Goal: Information Seeking & Learning: Learn about a topic

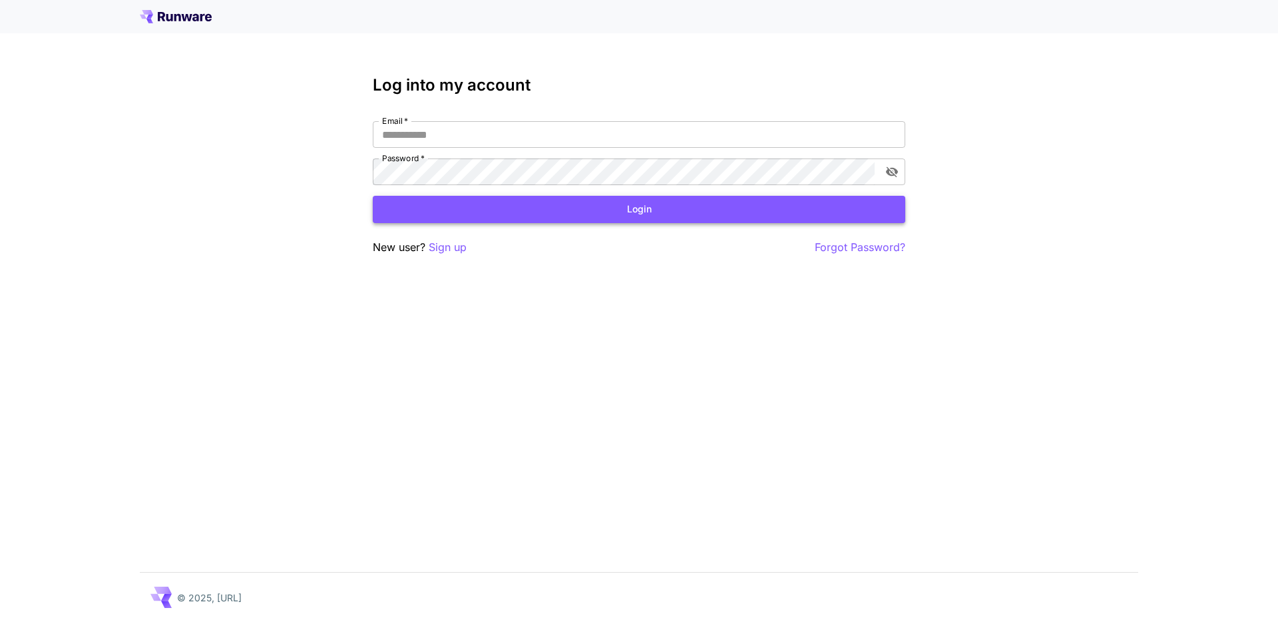
type input "**********"
click at [523, 213] on button "Login" at bounding box center [639, 209] width 533 height 27
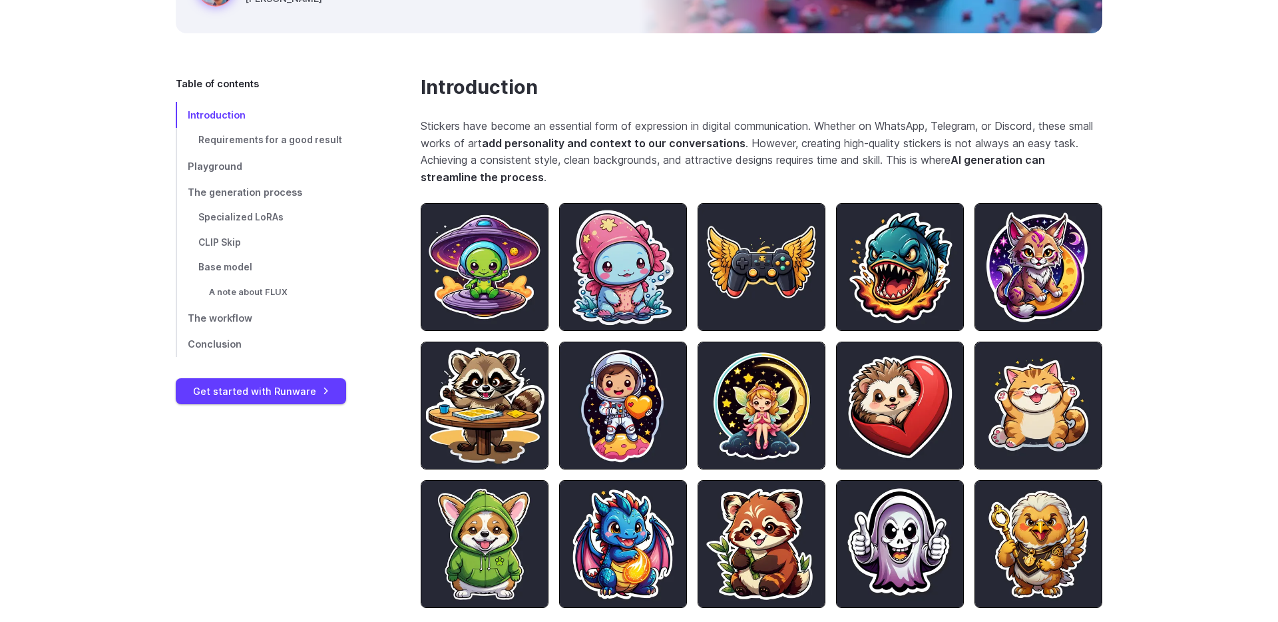
scroll to position [298, 0]
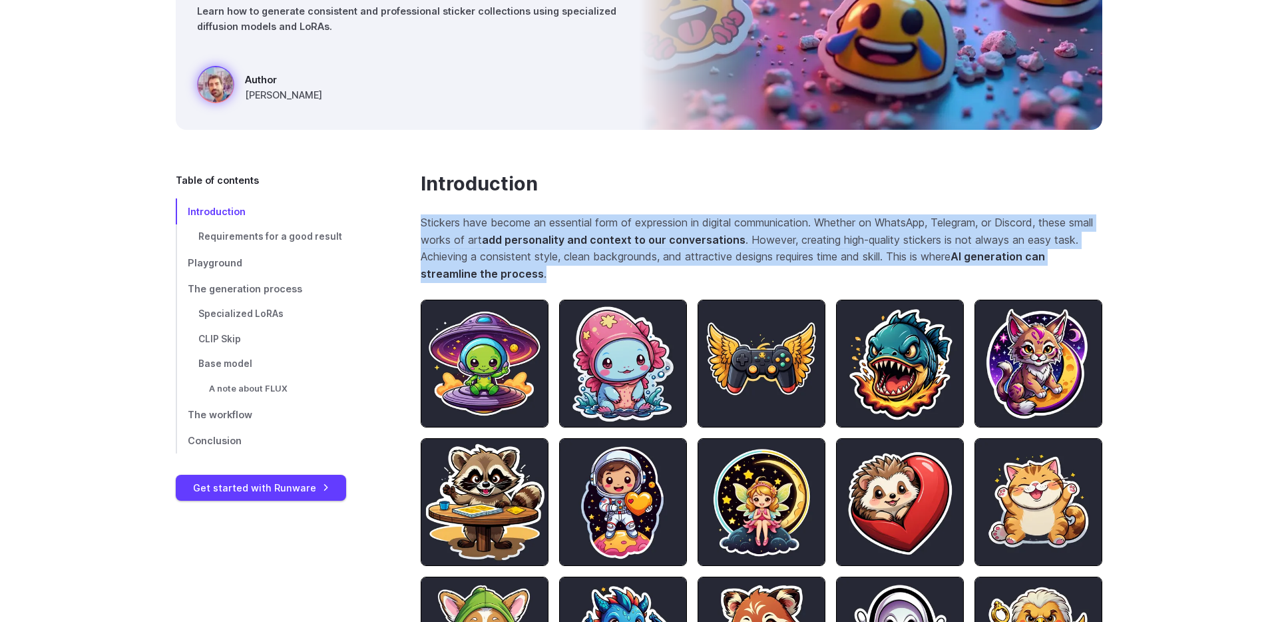
drag, startPoint x: 418, startPoint y: 222, endPoint x: 560, endPoint y: 280, distance: 153.4
click at [515, 224] on p "Stickers have become an essential form of expression in digital communication. …" at bounding box center [762, 248] width 682 height 68
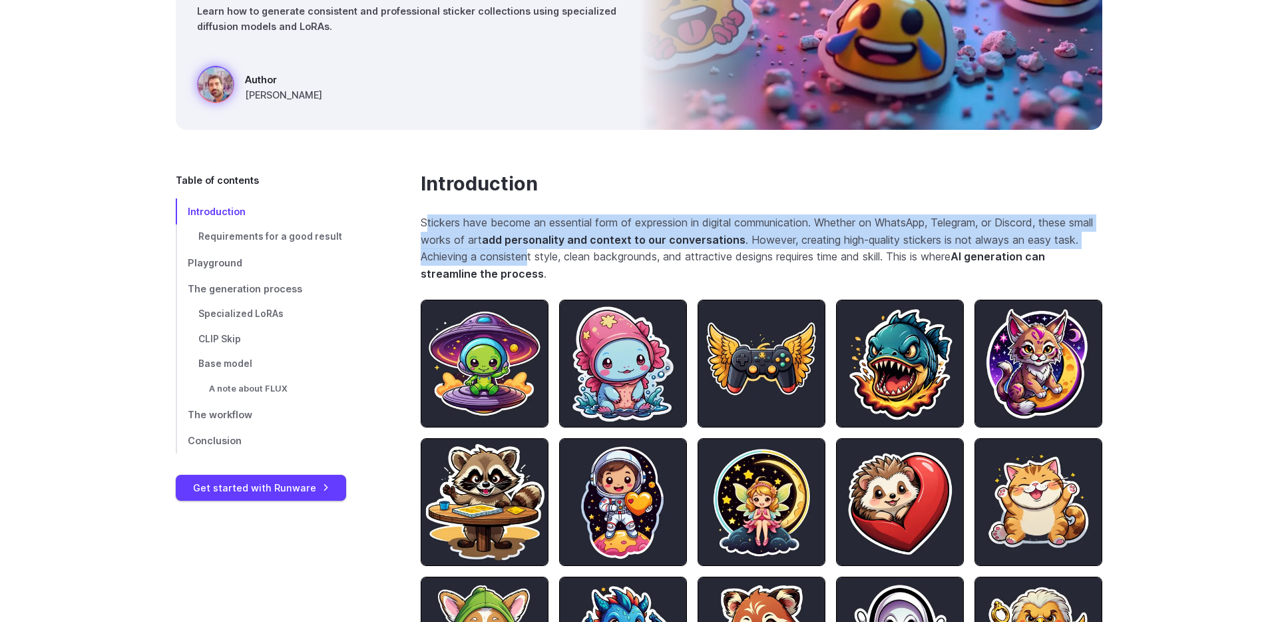
drag, startPoint x: 425, startPoint y: 227, endPoint x: 557, endPoint y: 265, distance: 137.2
click at [557, 265] on p "Stickers have become an essential form of expression in digital communication. …" at bounding box center [762, 248] width 682 height 68
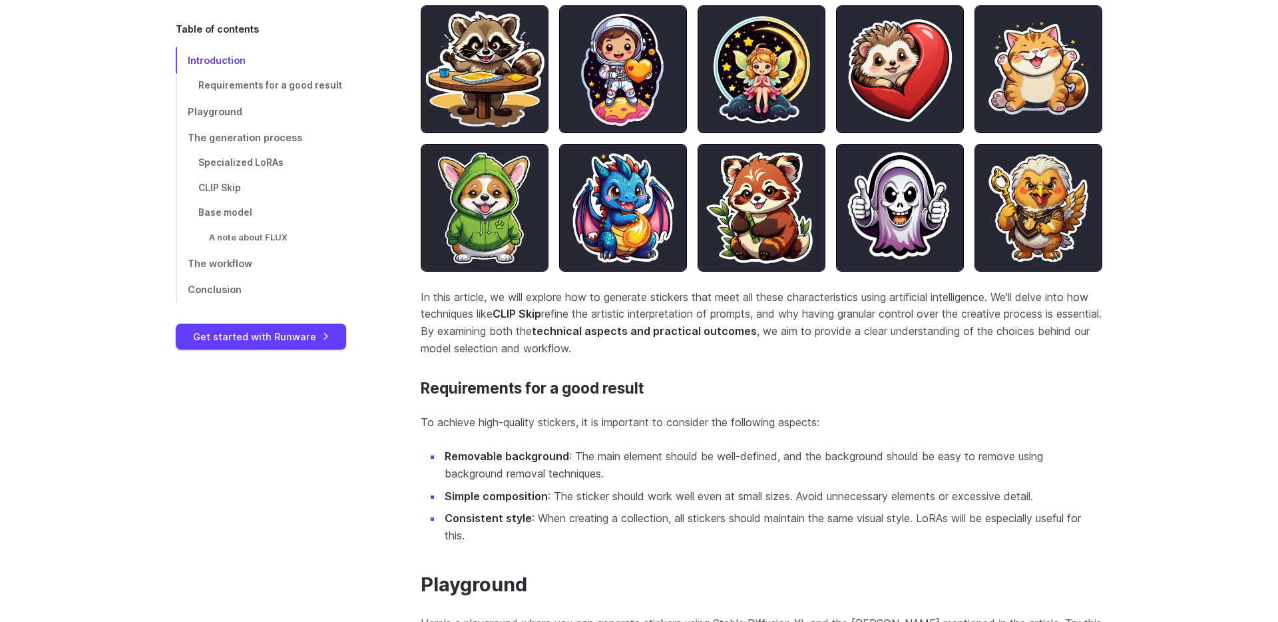
scroll to position [736, 0]
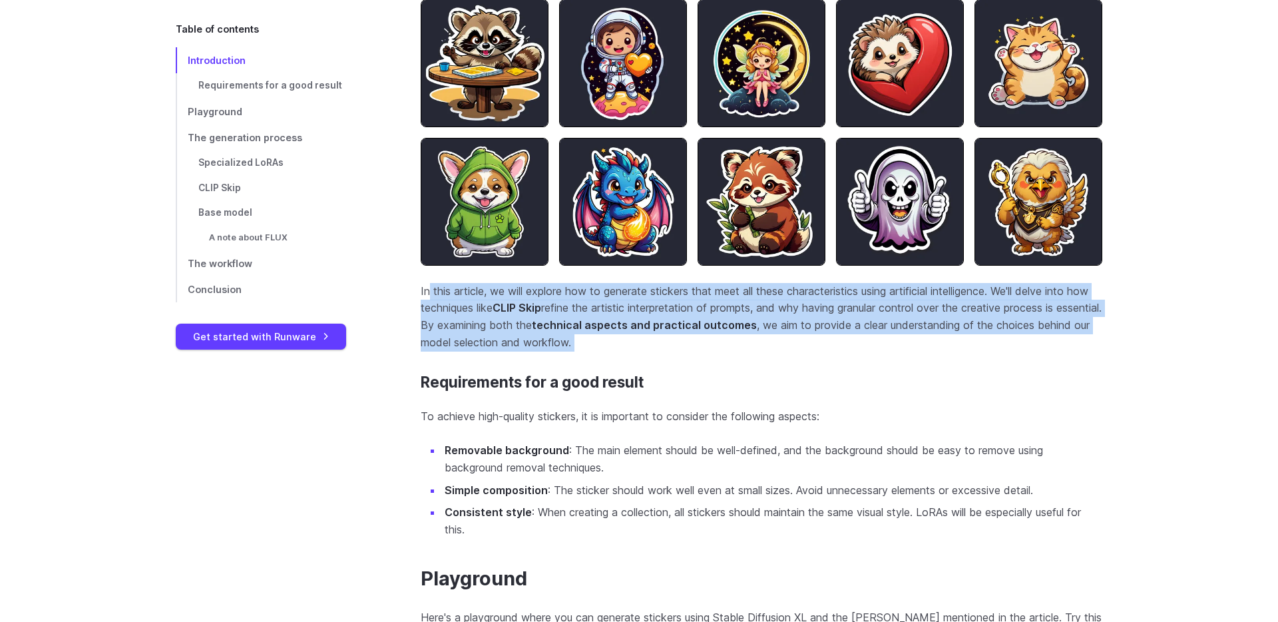
drag, startPoint x: 430, startPoint y: 294, endPoint x: 726, endPoint y: 364, distance: 303.7
click at [726, 364] on section "Introduction Stickers have become an essential form of expression in digital co…" at bounding box center [762, 136] width 682 height 805
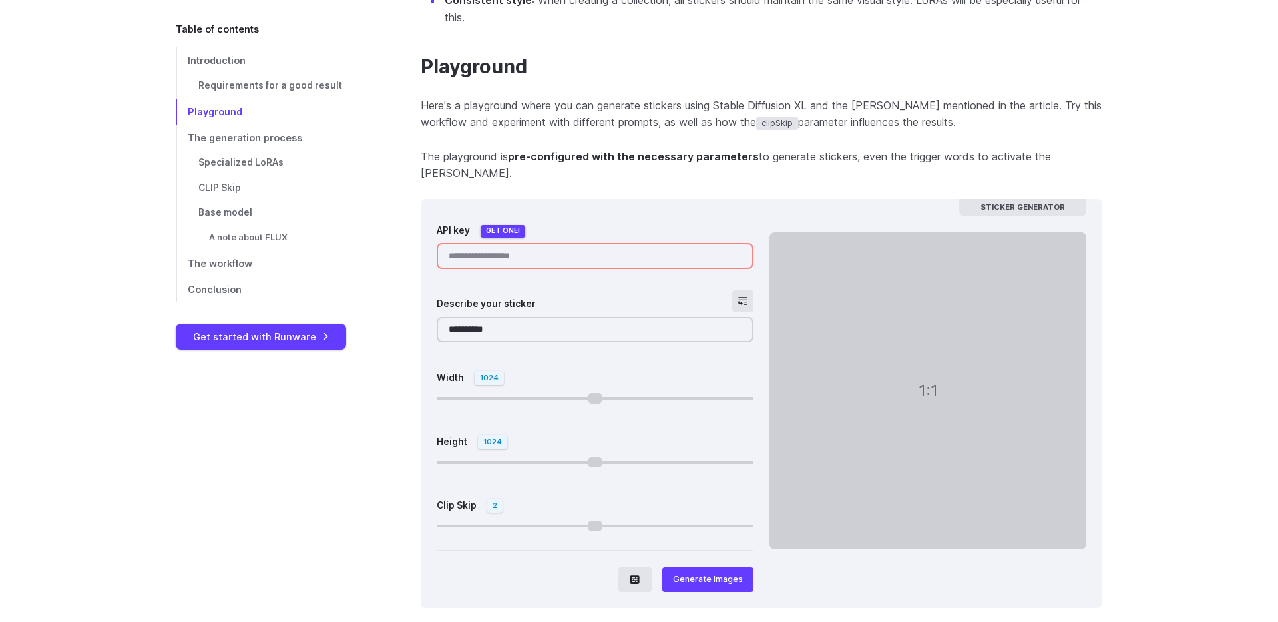
scroll to position [1265, 0]
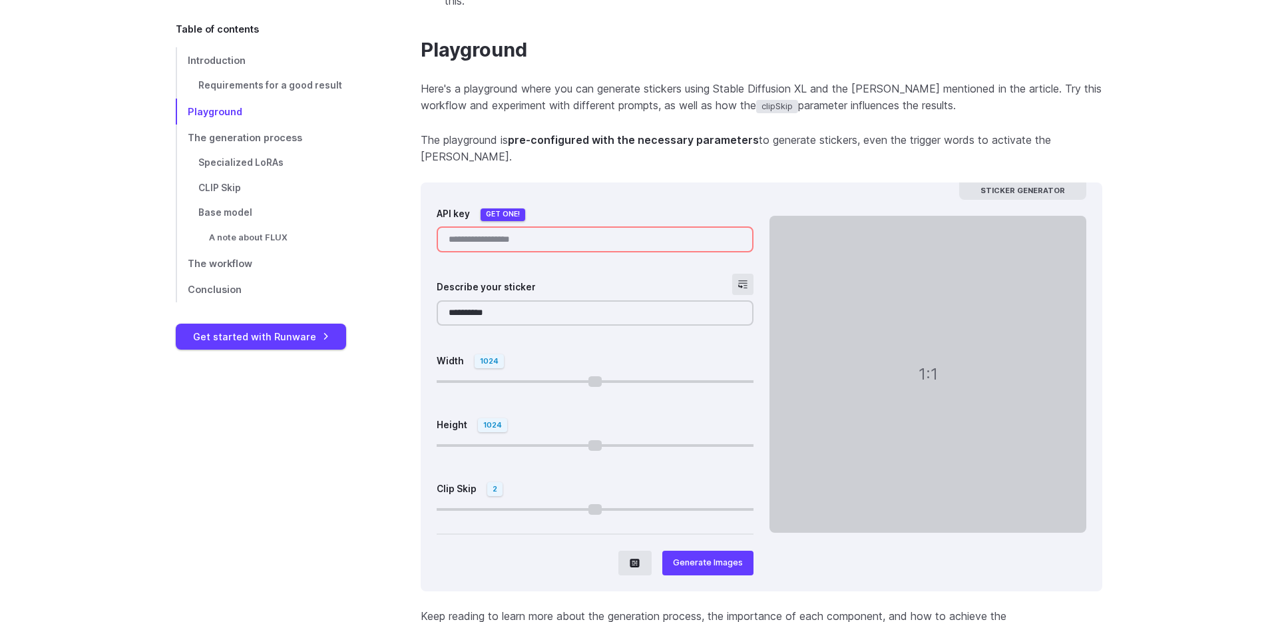
drag, startPoint x: 425, startPoint y: 88, endPoint x: 939, endPoint y: 101, distance: 514.8
click at [939, 101] on p "Here's a playground where you can generate stickers using Stable Diffusion XL a…" at bounding box center [762, 98] width 682 height 34
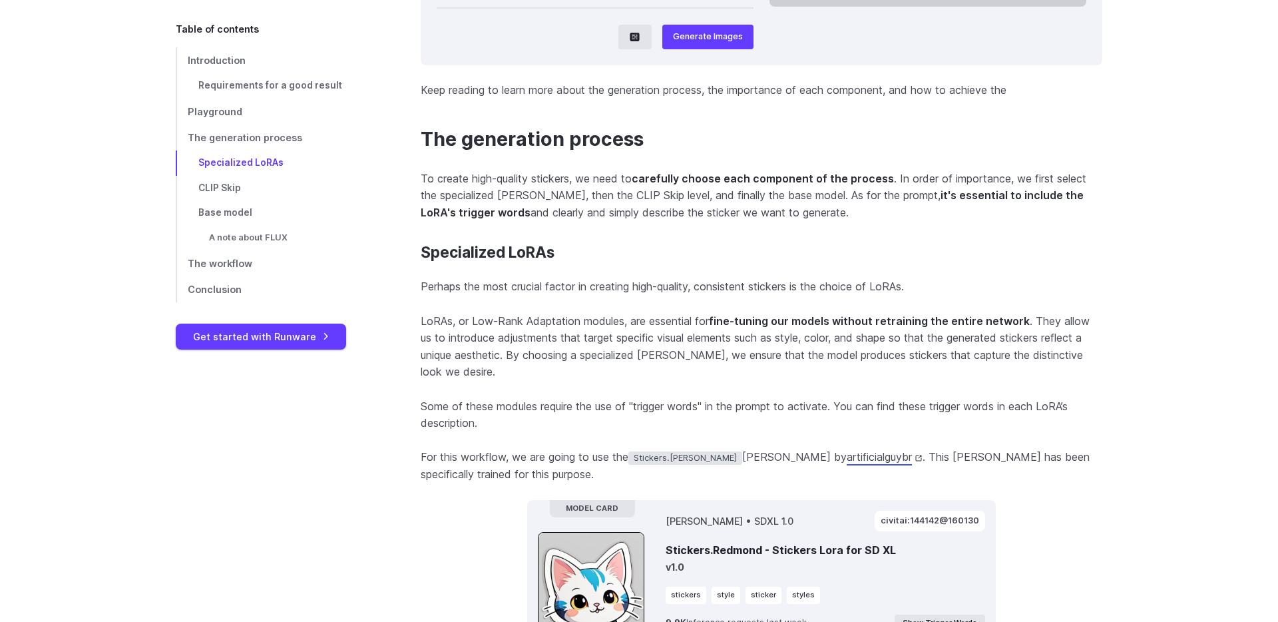
scroll to position [1995, 0]
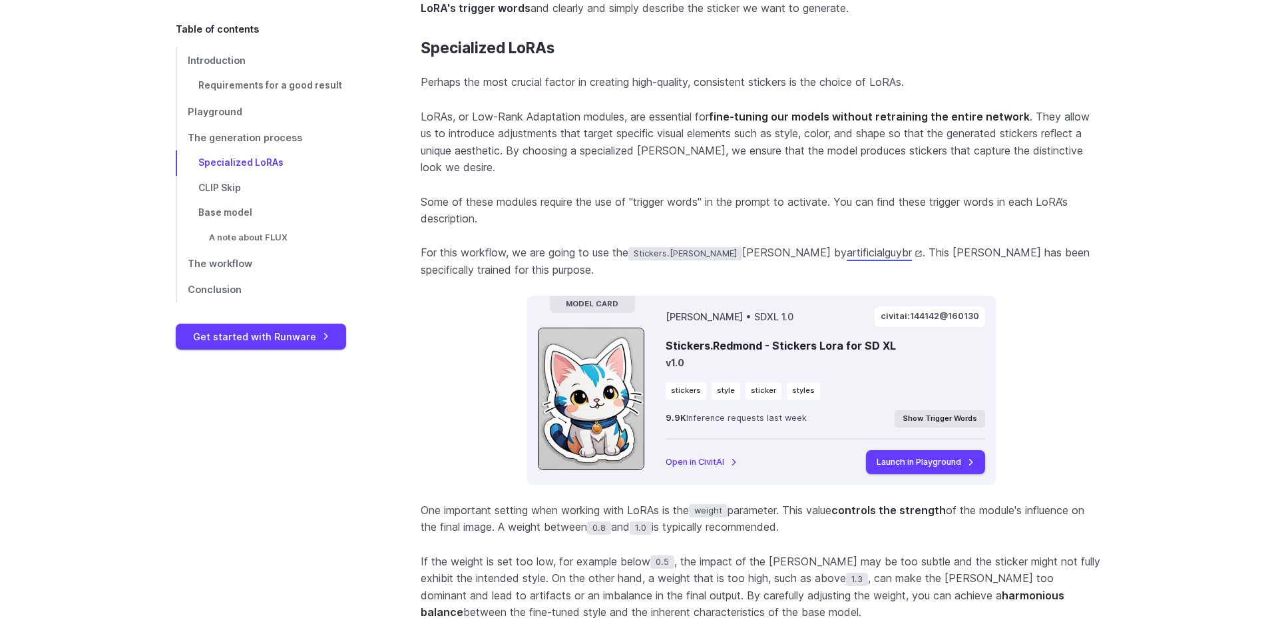
click at [595, 261] on p "For this workflow, we are going to use the Stickers.Redmond LoRA by artificialg…" at bounding box center [762, 261] width 682 height 34
click at [909, 450] on link "Launch in Playground" at bounding box center [925, 462] width 119 height 24
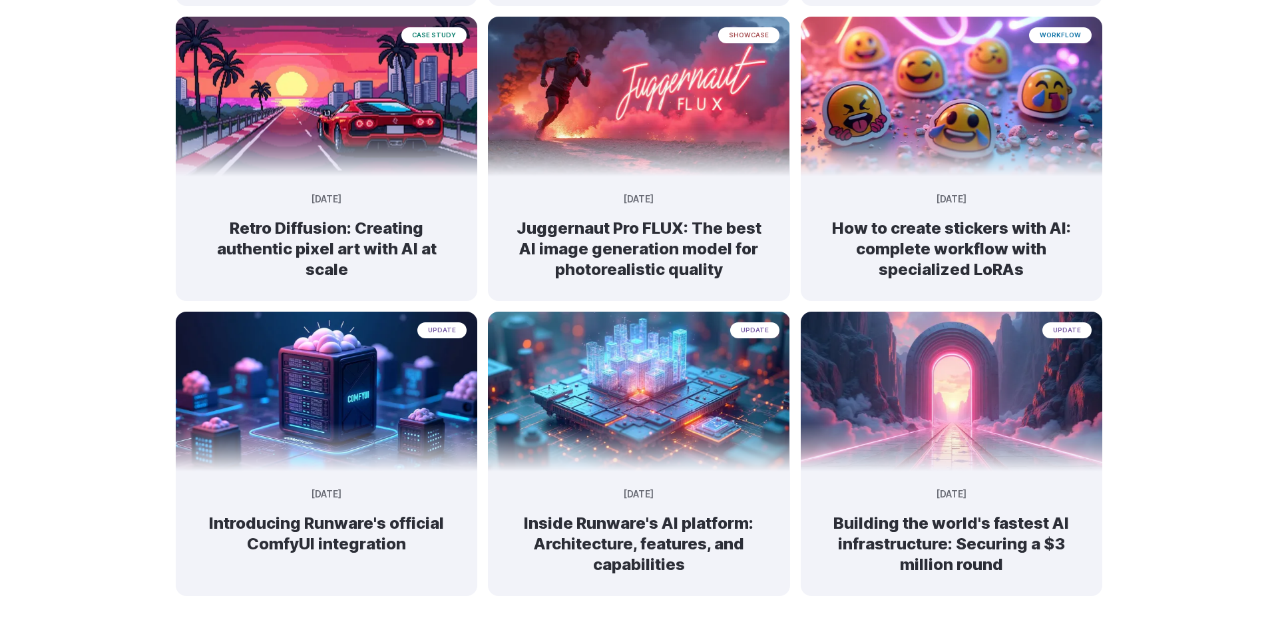
scroll to position [703, 0]
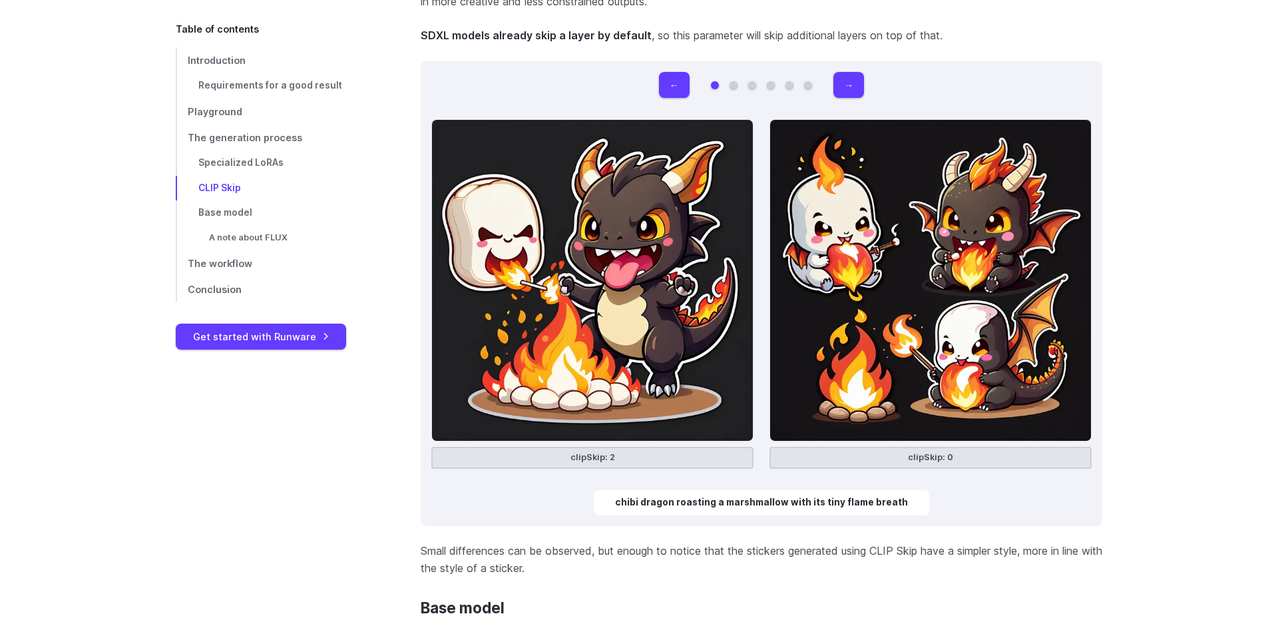
scroll to position [2964, 0]
click at [845, 76] on button "→" at bounding box center [849, 84] width 31 height 26
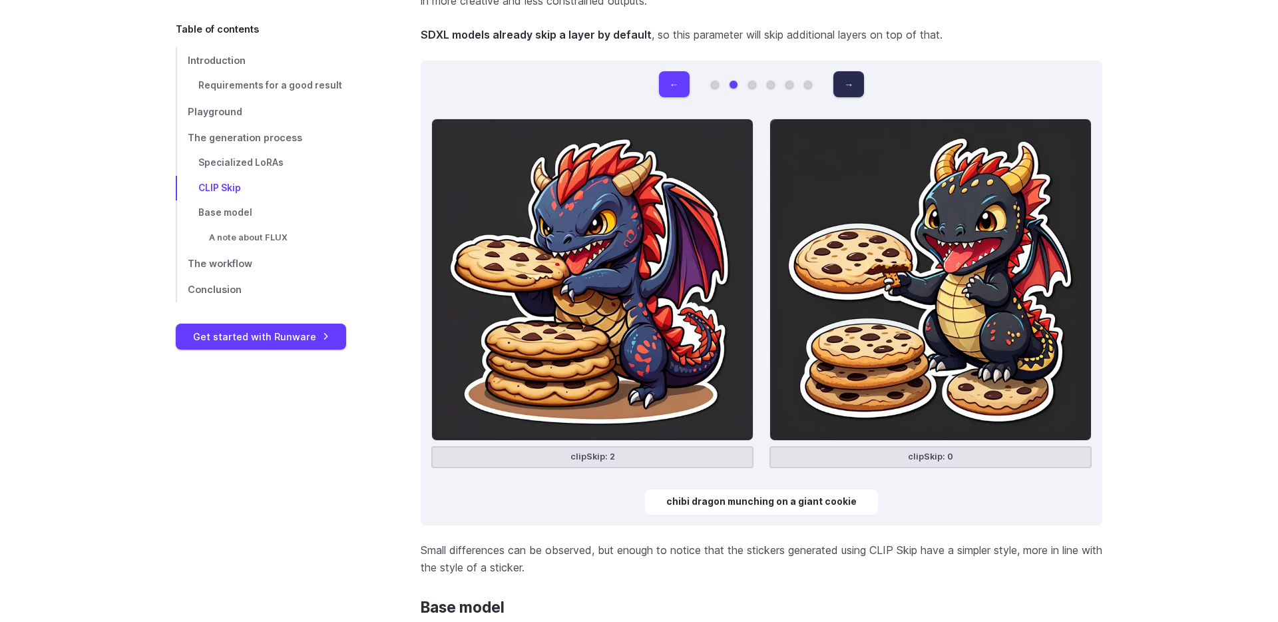
click at [845, 76] on button "→" at bounding box center [849, 84] width 31 height 26
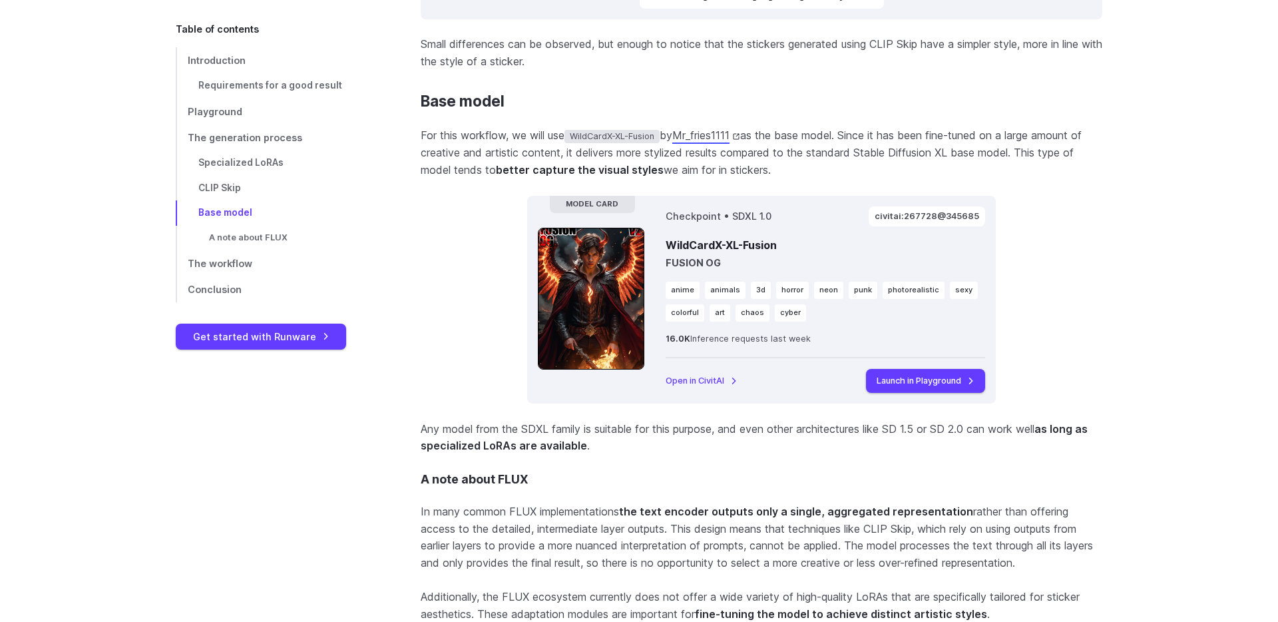
scroll to position [3443, 0]
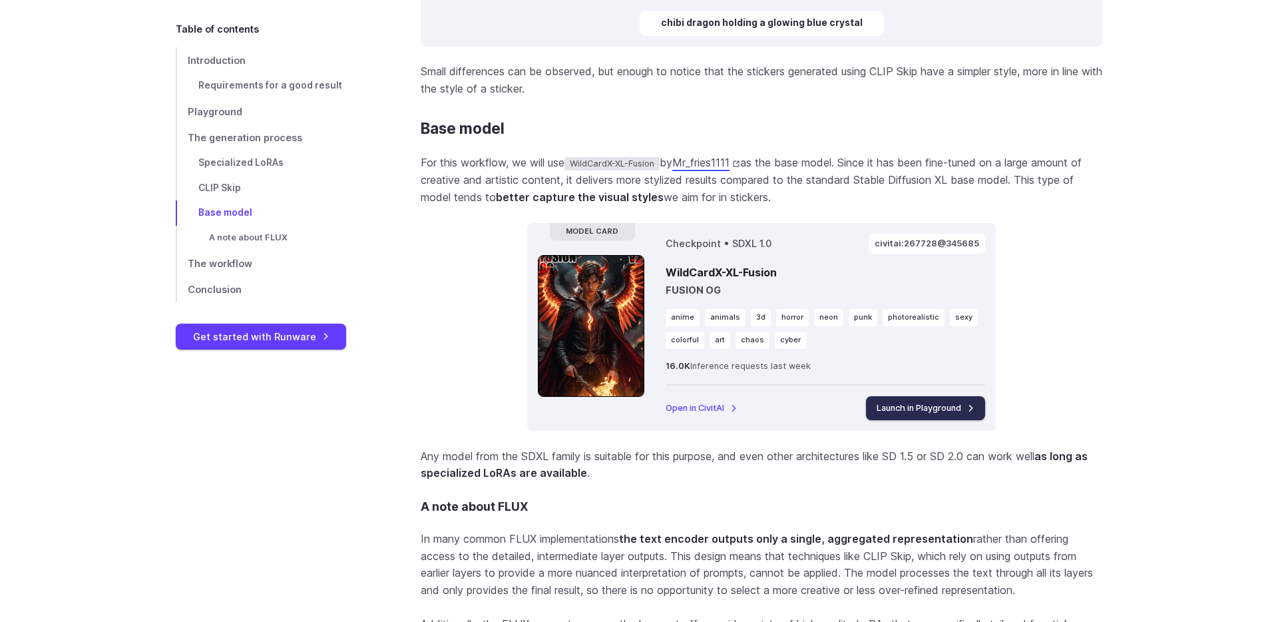
click at [943, 405] on link "Launch in Playground" at bounding box center [925, 408] width 119 height 24
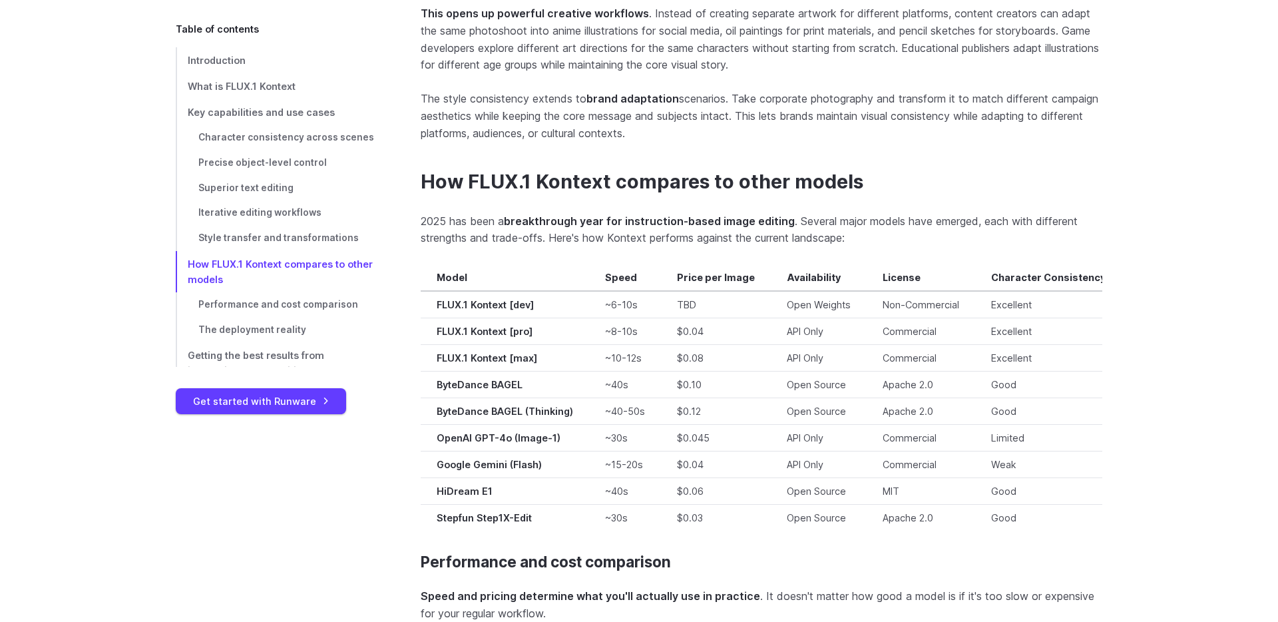
scroll to position [9336, 0]
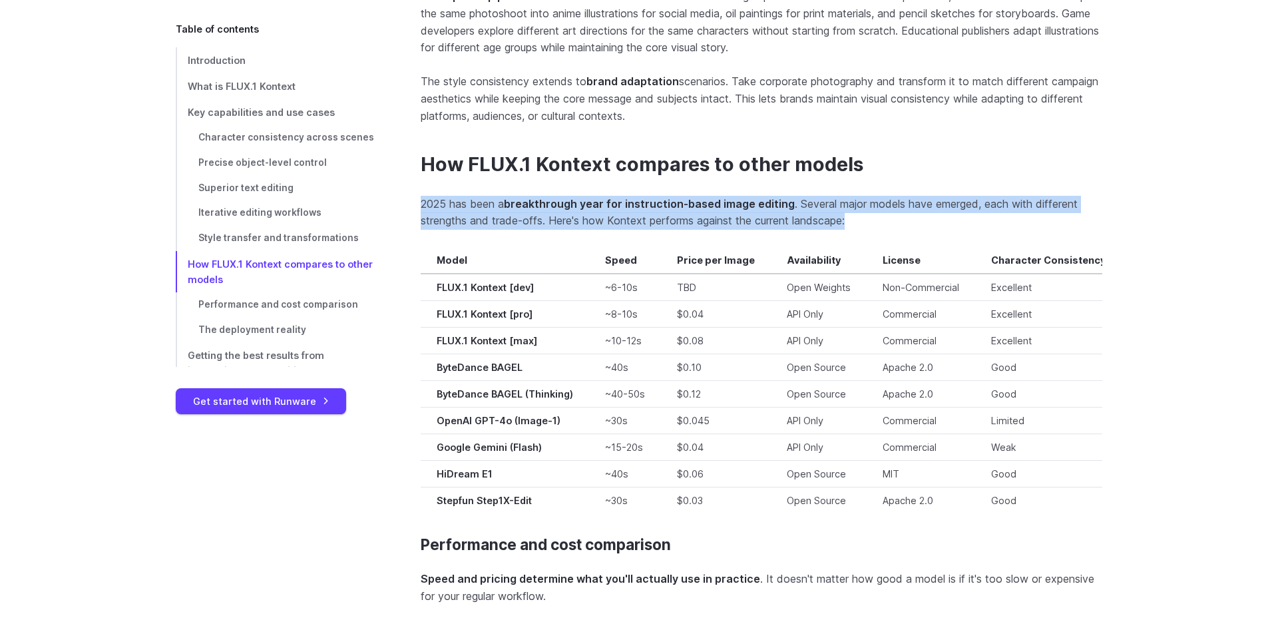
drag, startPoint x: 420, startPoint y: 184, endPoint x: 879, endPoint y: 200, distance: 459.0
click at [879, 200] on p "2025 has been a breakthrough year for instruction-based image editing . Several…" at bounding box center [762, 213] width 682 height 34
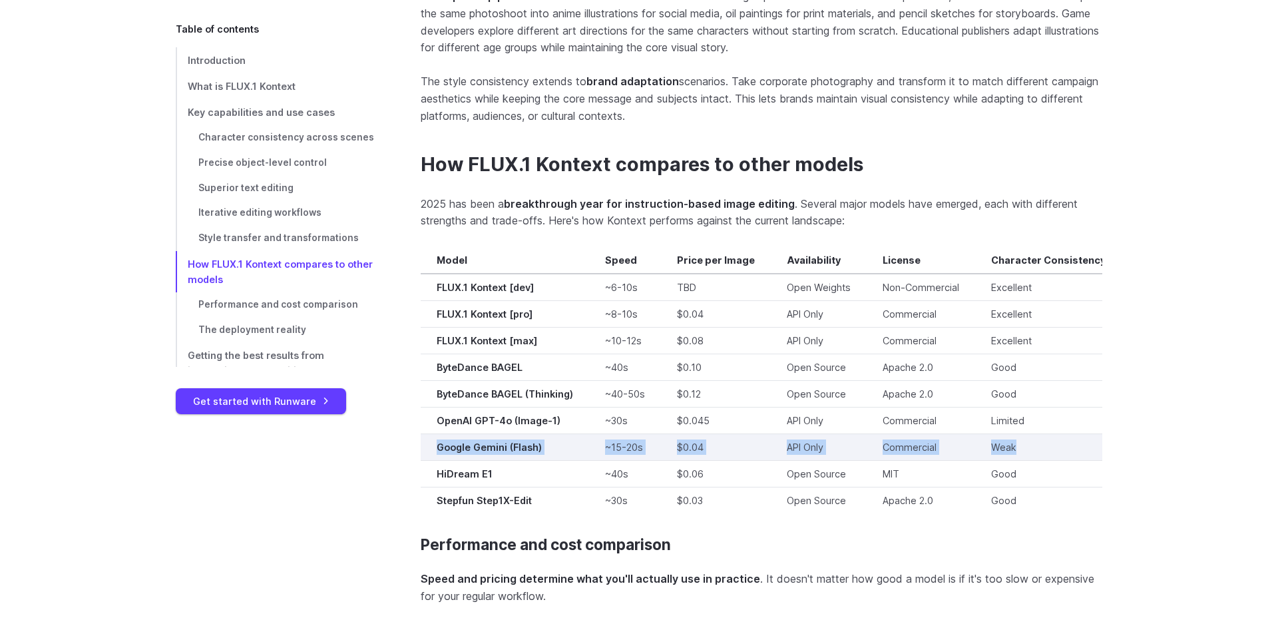
drag, startPoint x: 1088, startPoint y: 431, endPoint x: 440, endPoint y: 439, distance: 648.5
click at [440, 439] on tr "Google Gemini (Flash) ~15-20s $0.04 API Only Commercial Weak Poor" at bounding box center [832, 446] width 822 height 27
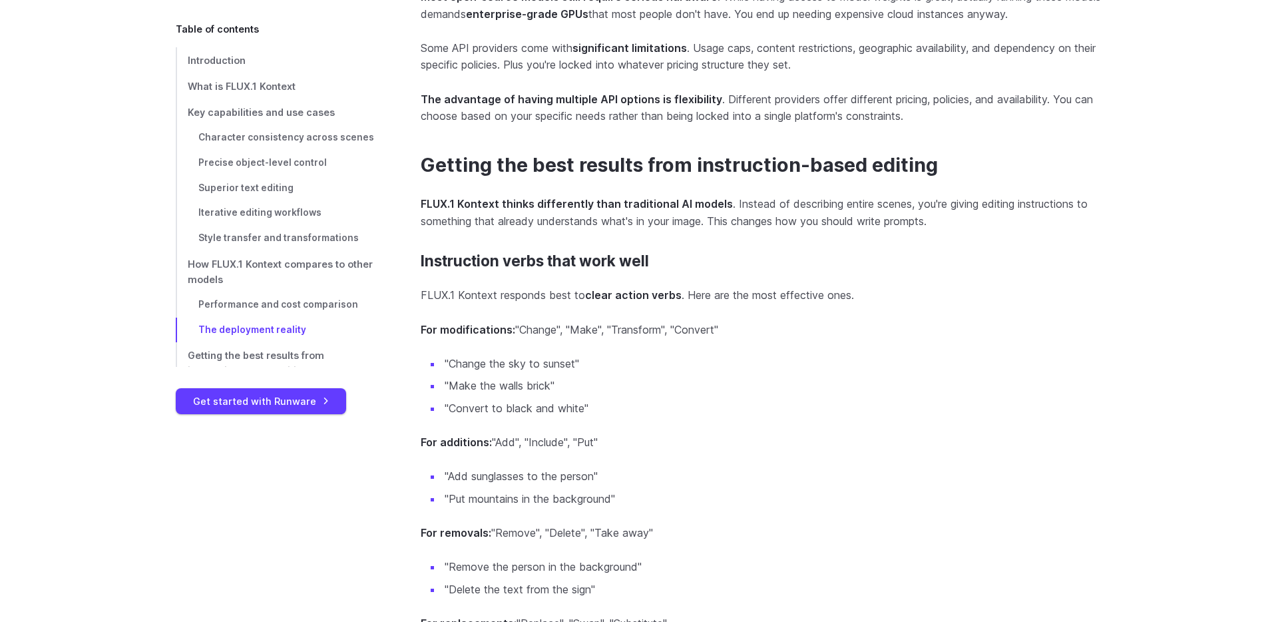
scroll to position [10852, 0]
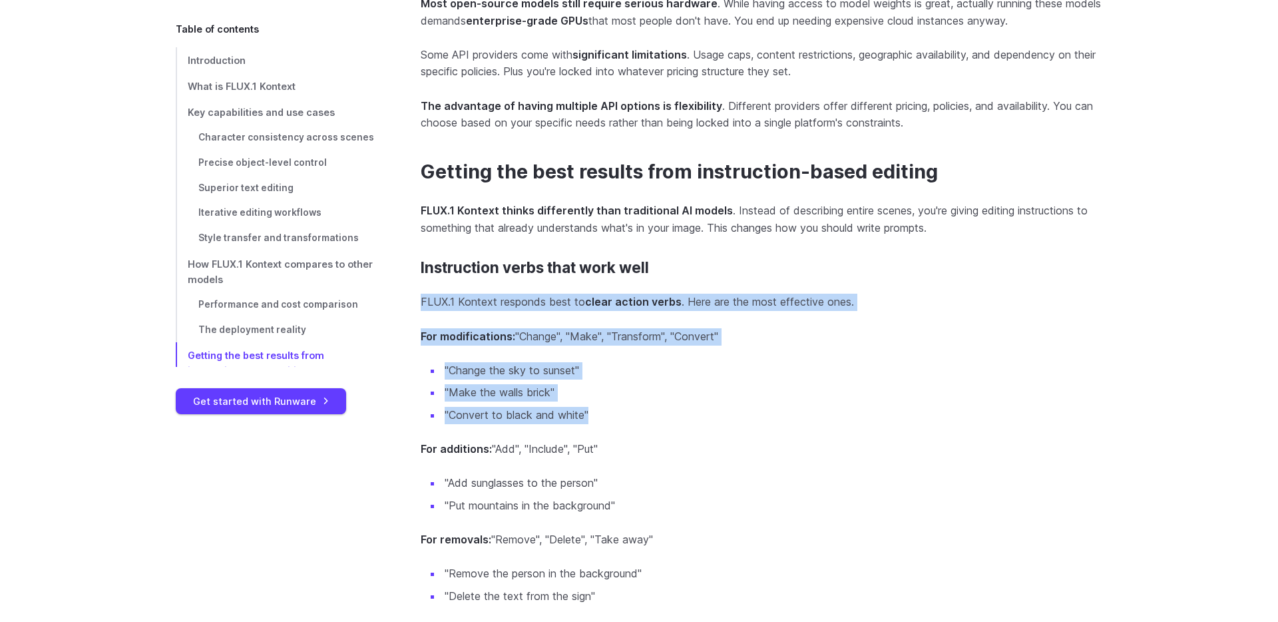
drag, startPoint x: 599, startPoint y: 405, endPoint x: 419, endPoint y: 294, distance: 211.7
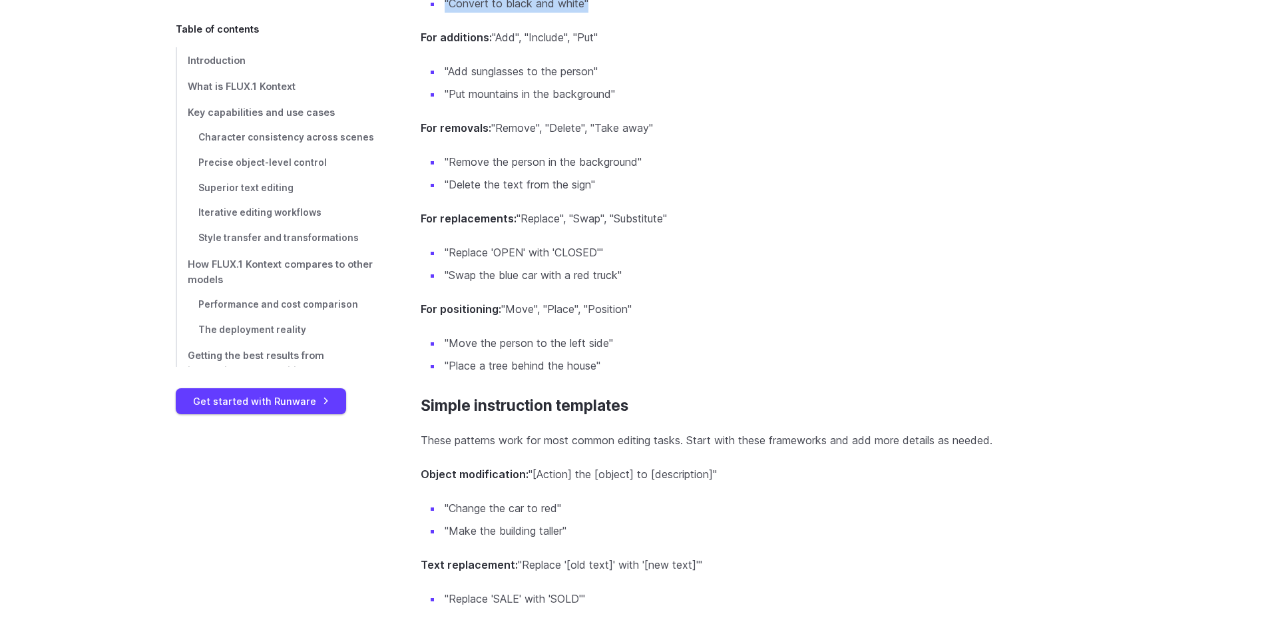
scroll to position [11334, 0]
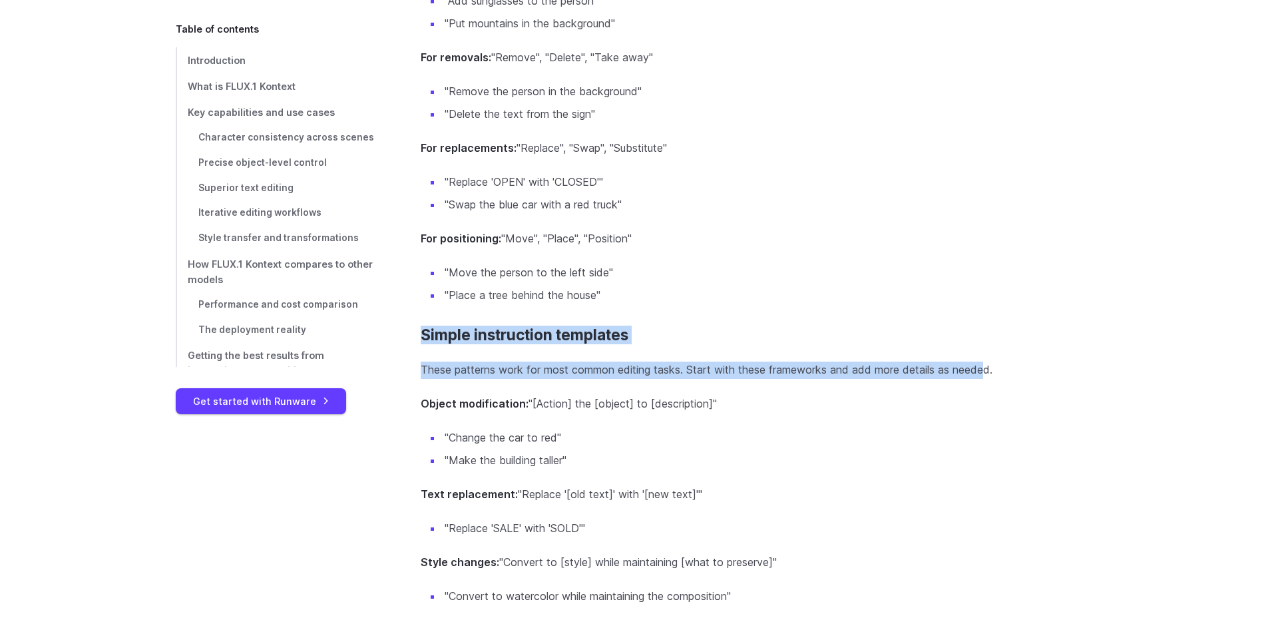
drag, startPoint x: 416, startPoint y: 320, endPoint x: 993, endPoint y: 358, distance: 577.7
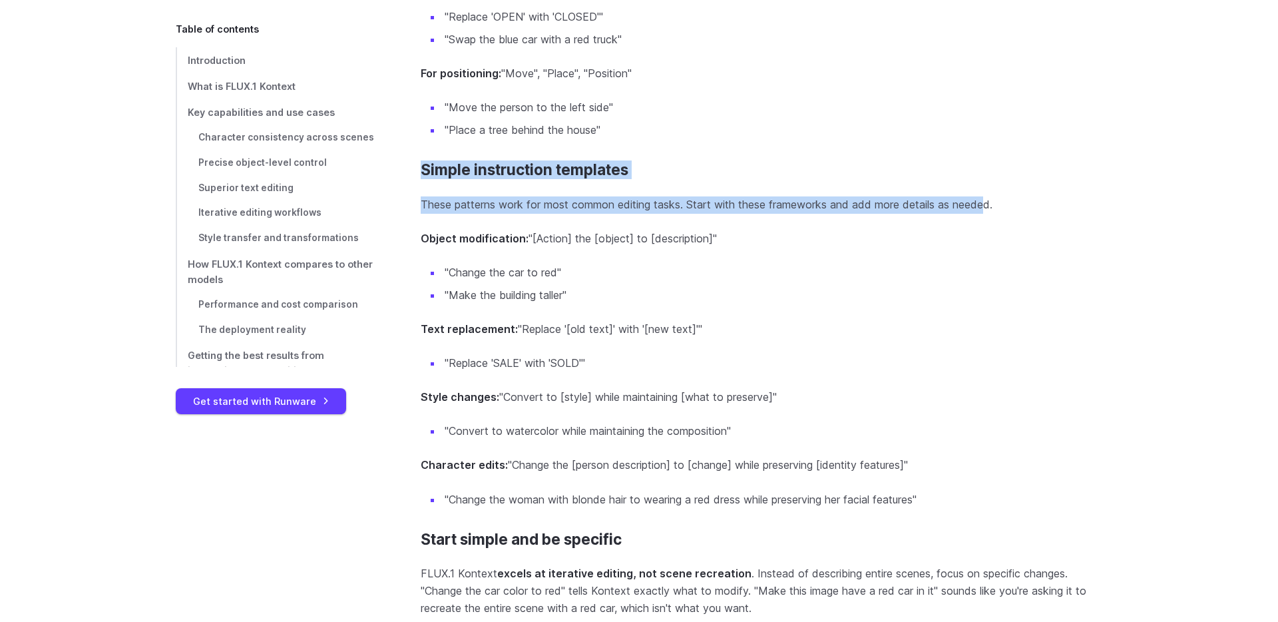
scroll to position [11564, 0]
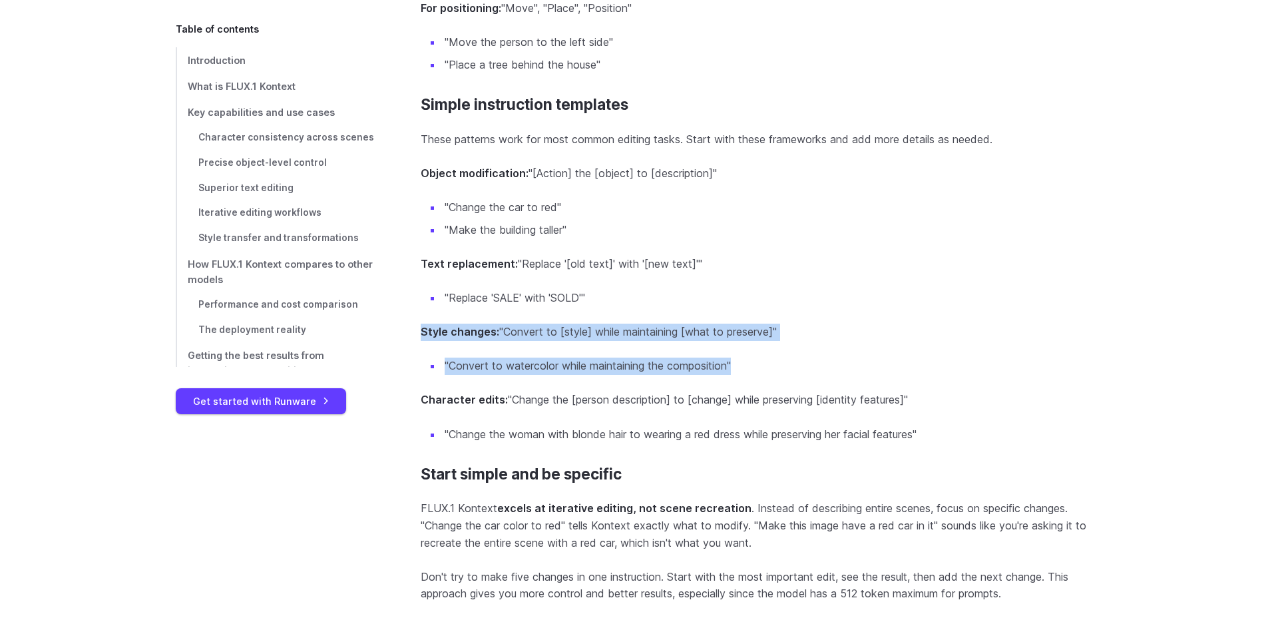
drag, startPoint x: 764, startPoint y: 362, endPoint x: 424, endPoint y: 320, distance: 342.2
click at [424, 320] on section "Simple instruction templates These patterns work for most common editing tasks.…" at bounding box center [762, 269] width 682 height 347
copy section "Style changes: "Convert to [style] while maintaining [what to preserve]" "Conve…"
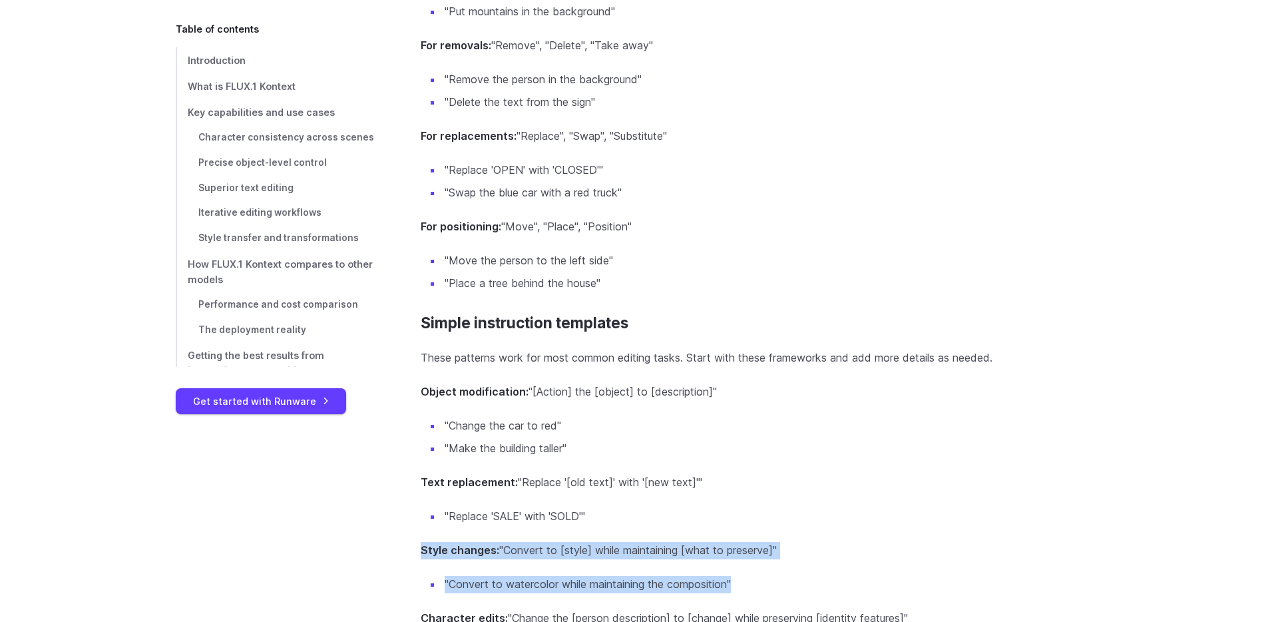
scroll to position [11311, 0]
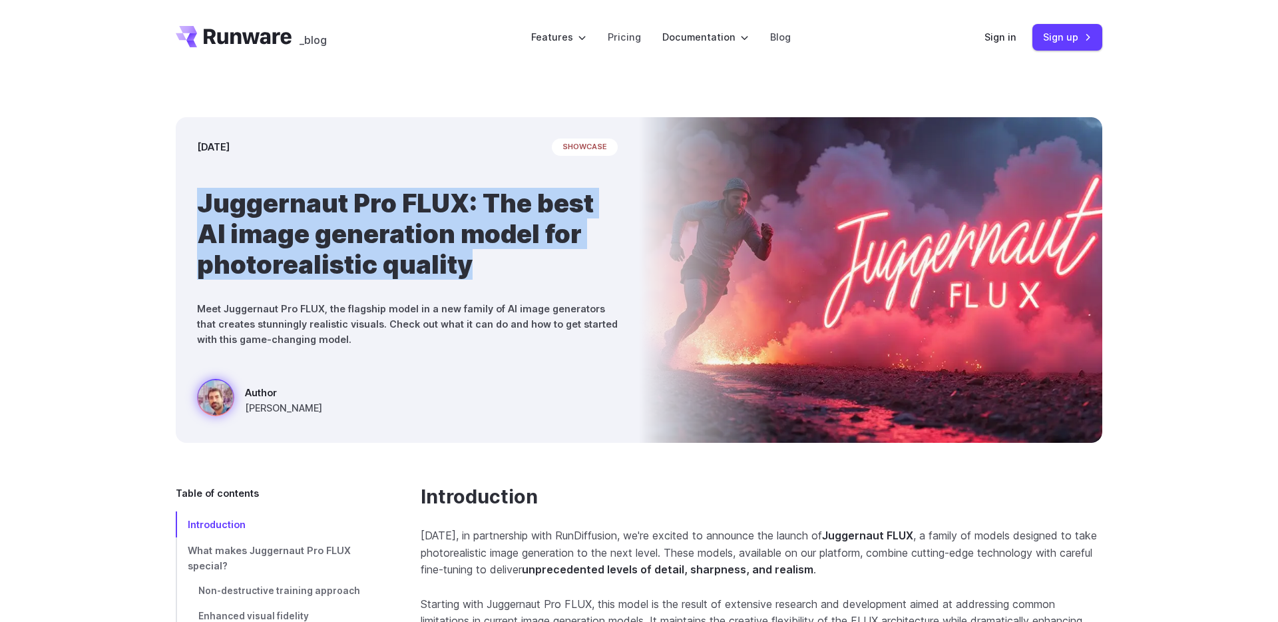
drag, startPoint x: 200, startPoint y: 196, endPoint x: 488, endPoint y: 284, distance: 301.2
click at [488, 284] on div "[DATE] showcase Juggernaut Pro FLUX: The best AI image generation model for pho…" at bounding box center [407, 280] width 463 height 326
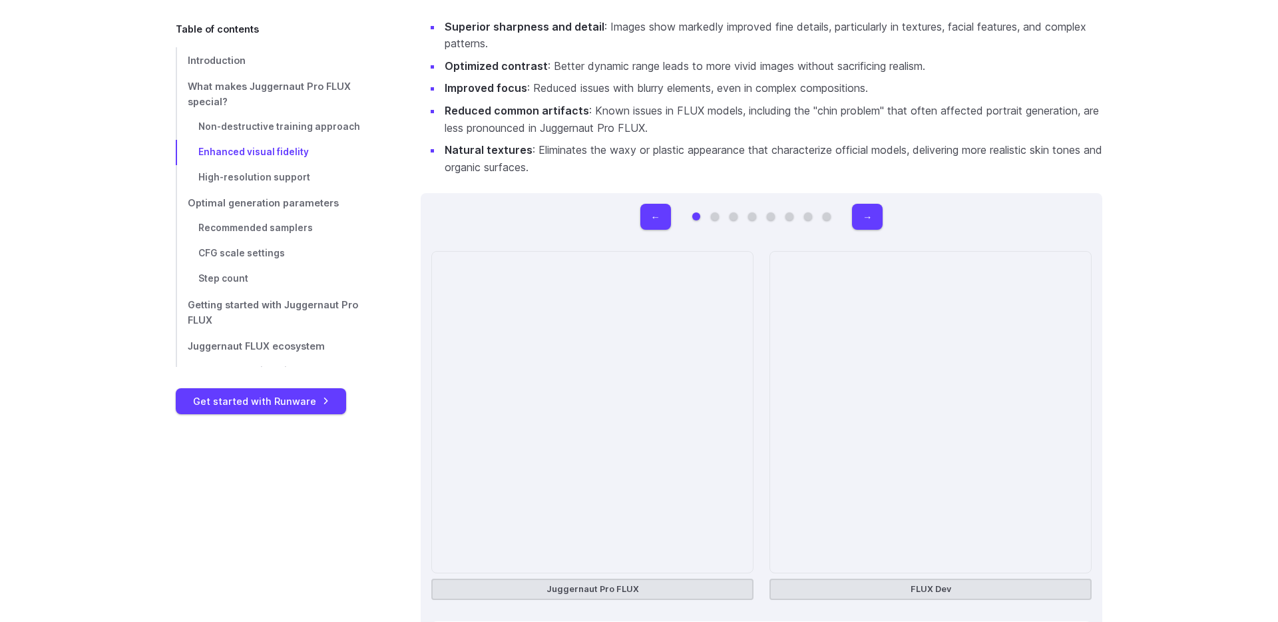
scroll to position [1933, 0]
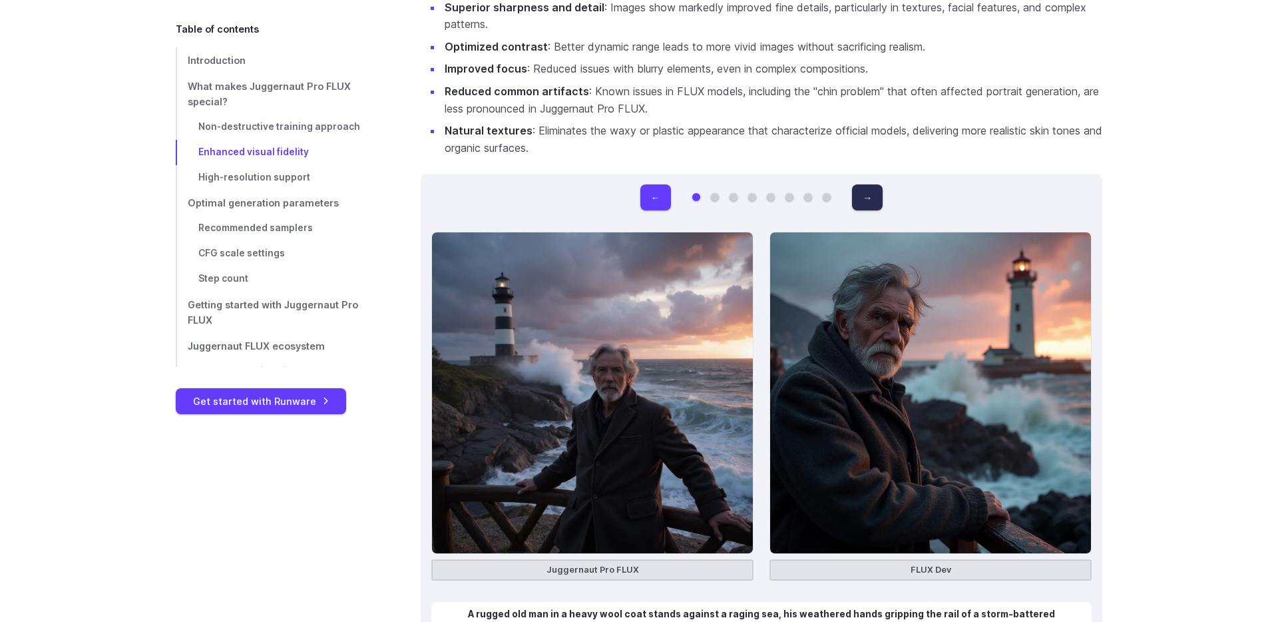
click at [870, 193] on button "→" at bounding box center [867, 197] width 31 height 26
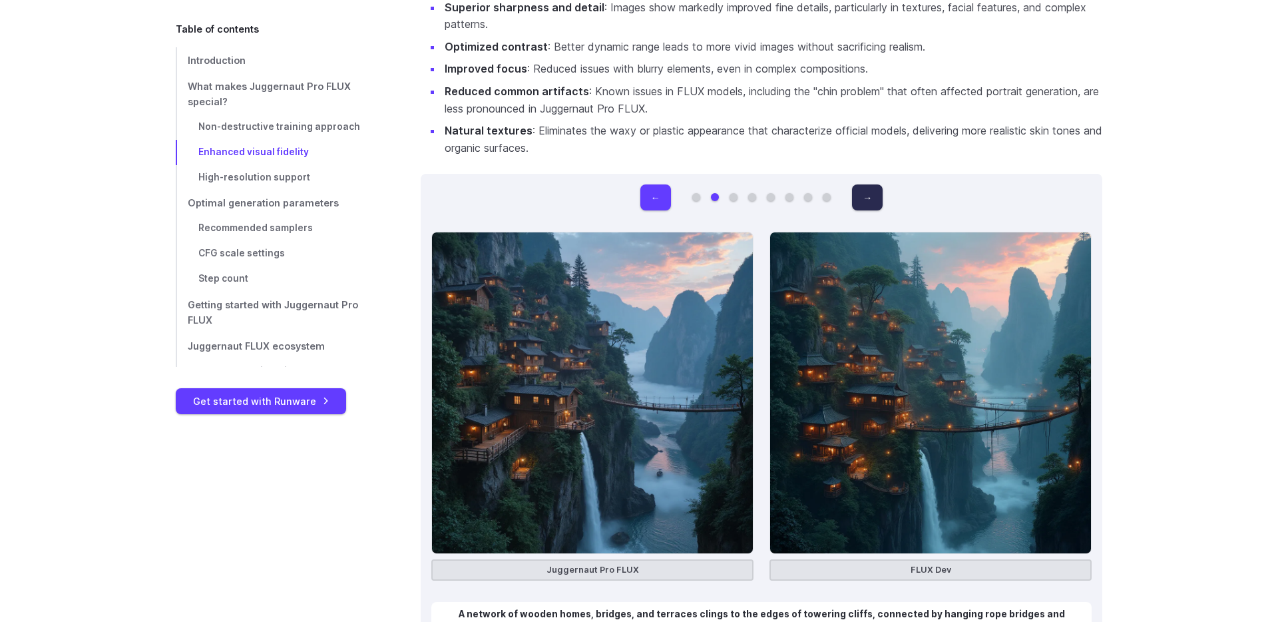
click at [870, 193] on button "→" at bounding box center [867, 197] width 31 height 26
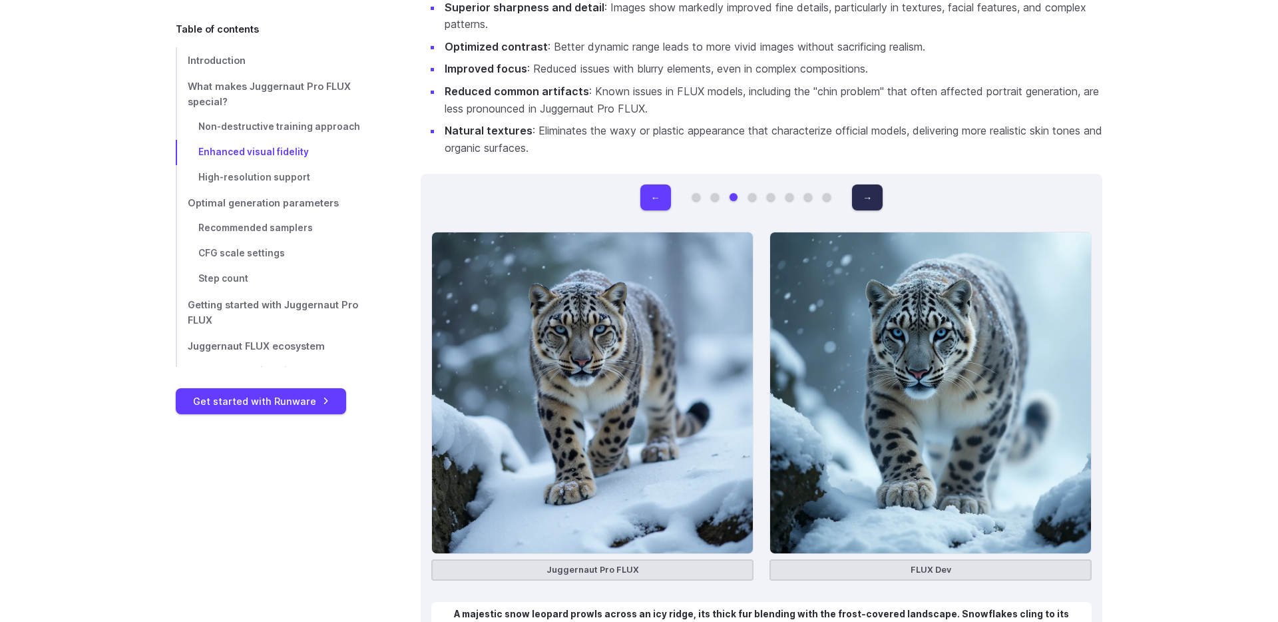
click at [870, 193] on button "→" at bounding box center [867, 197] width 31 height 26
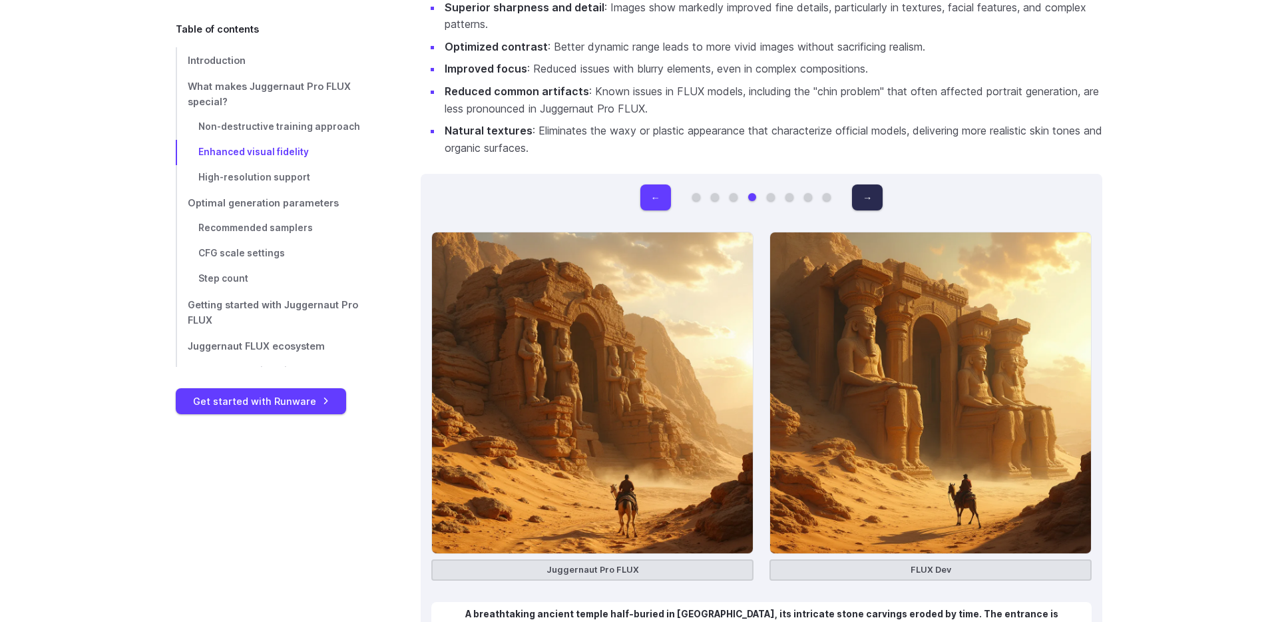
click at [870, 193] on button "→" at bounding box center [867, 197] width 31 height 26
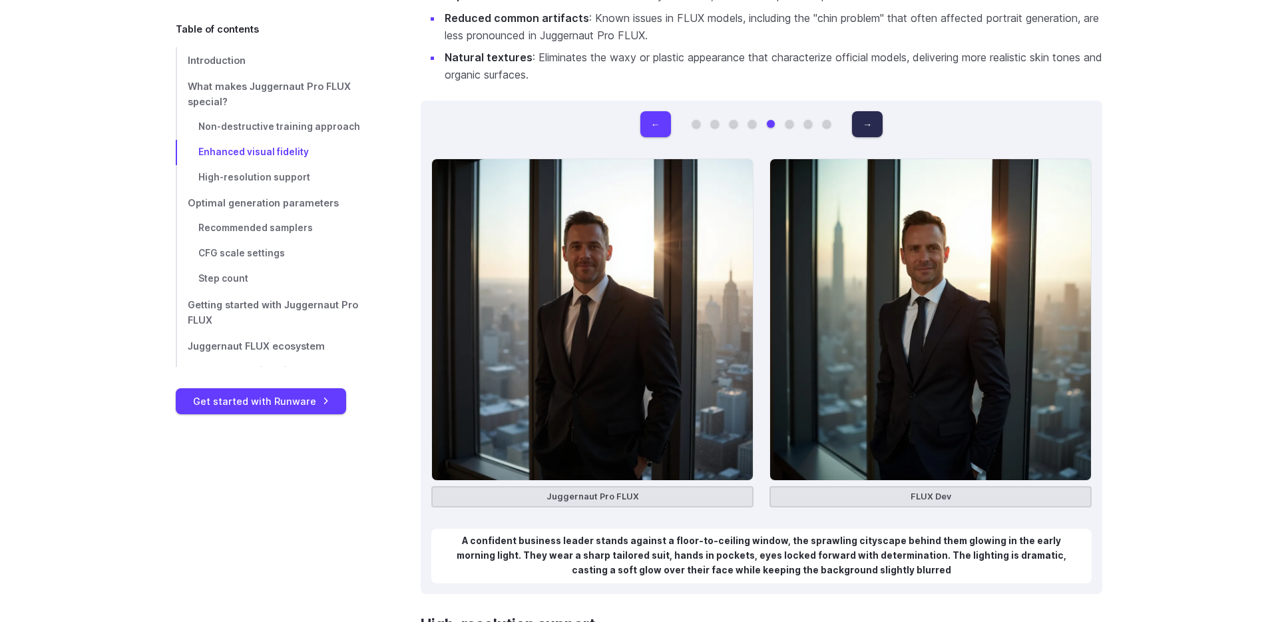
scroll to position [2011, 0]
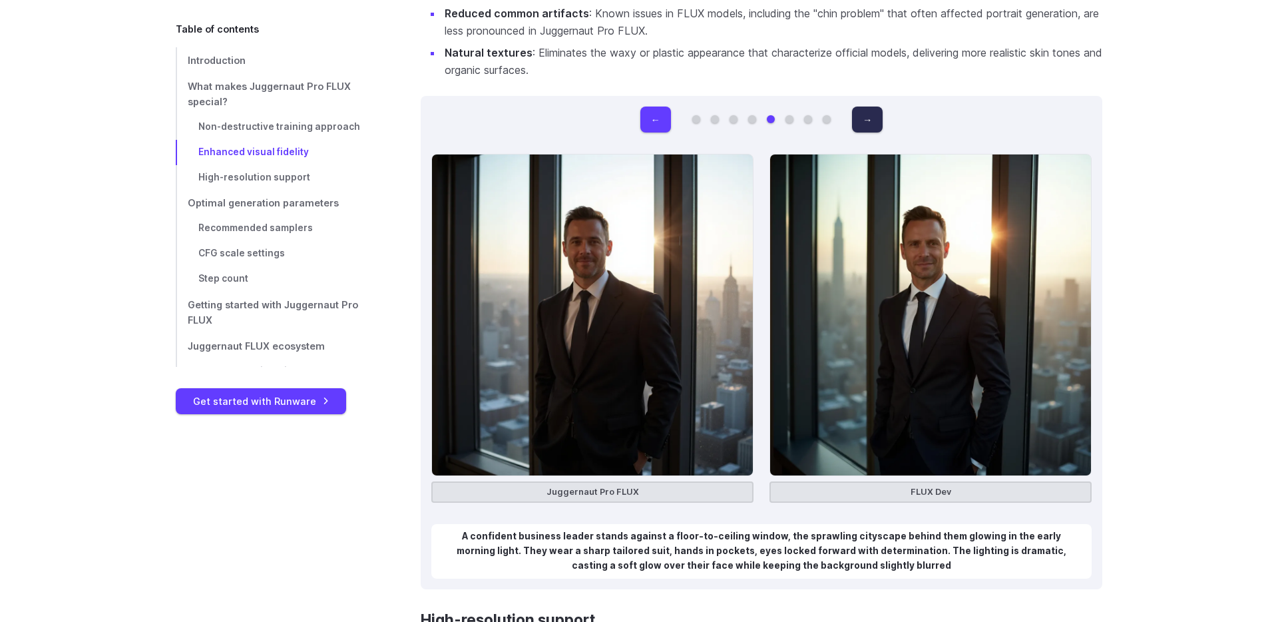
click at [865, 113] on button "→" at bounding box center [867, 120] width 31 height 26
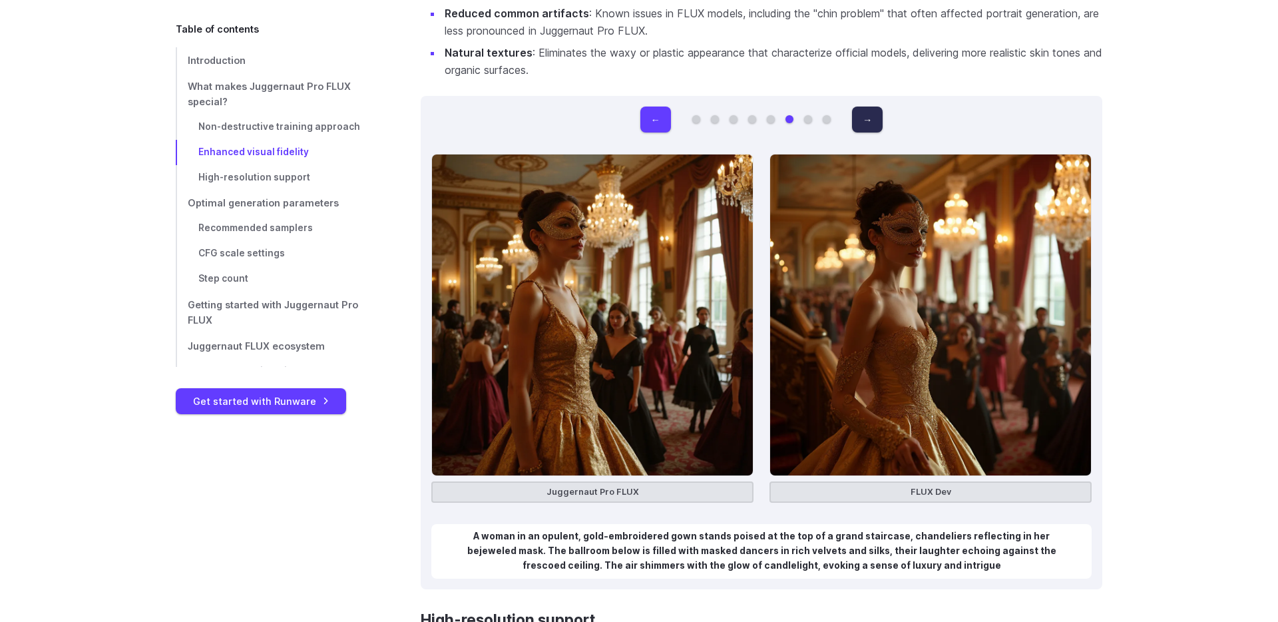
click at [865, 113] on button "→" at bounding box center [867, 120] width 31 height 26
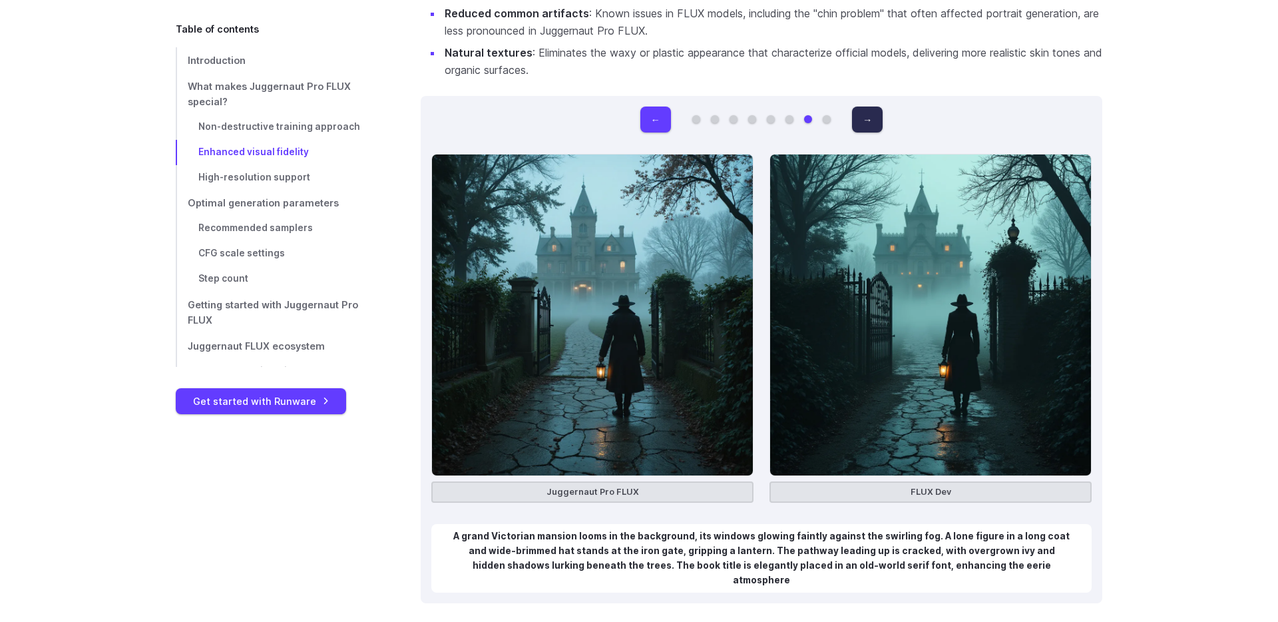
click at [865, 113] on button "→" at bounding box center [867, 120] width 31 height 26
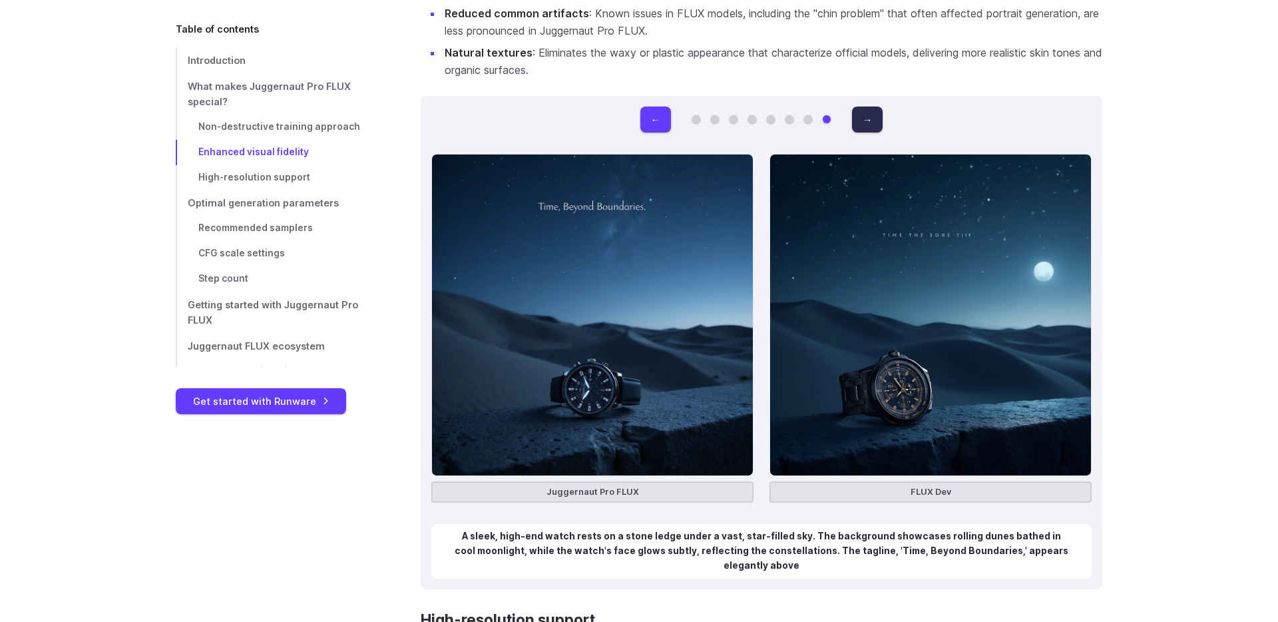
click at [865, 113] on button "→" at bounding box center [867, 120] width 31 height 26
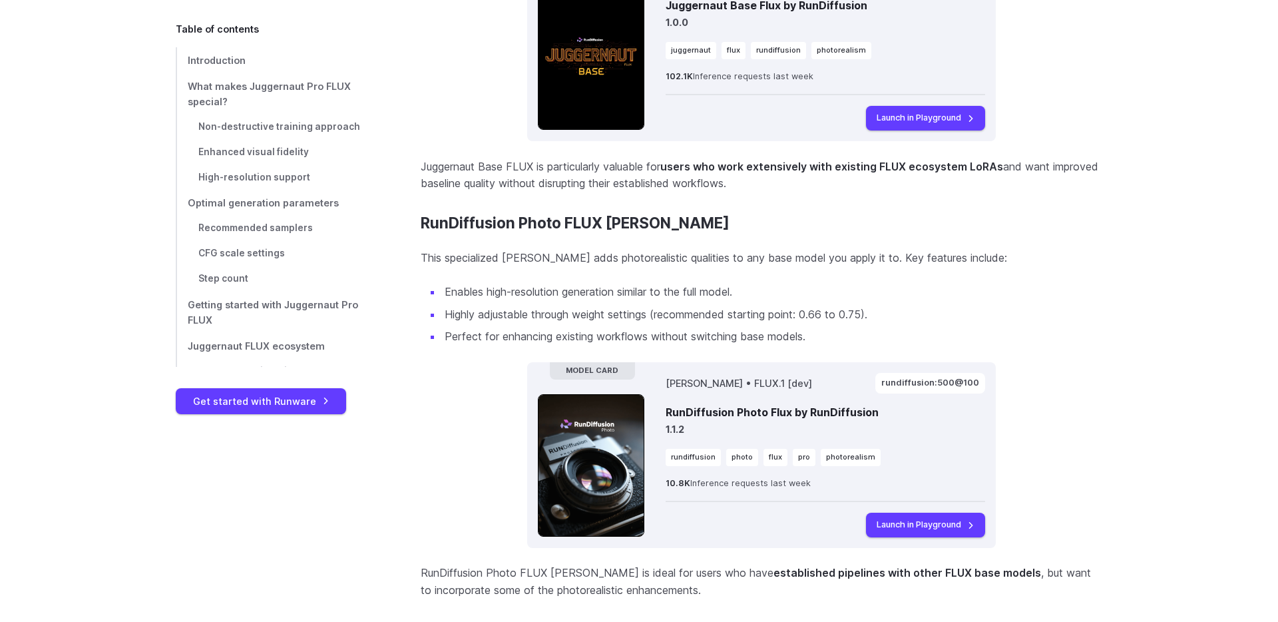
scroll to position [5332, 0]
click at [935, 129] on link "Launch in Playground" at bounding box center [925, 117] width 119 height 24
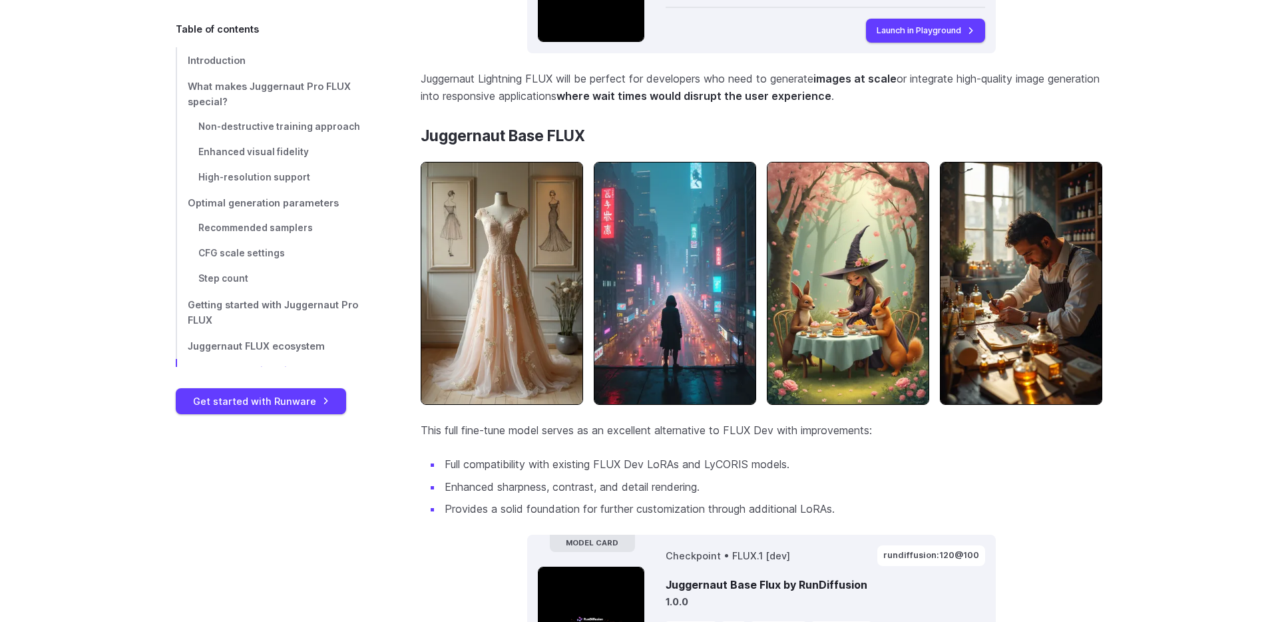
scroll to position [4762, 0]
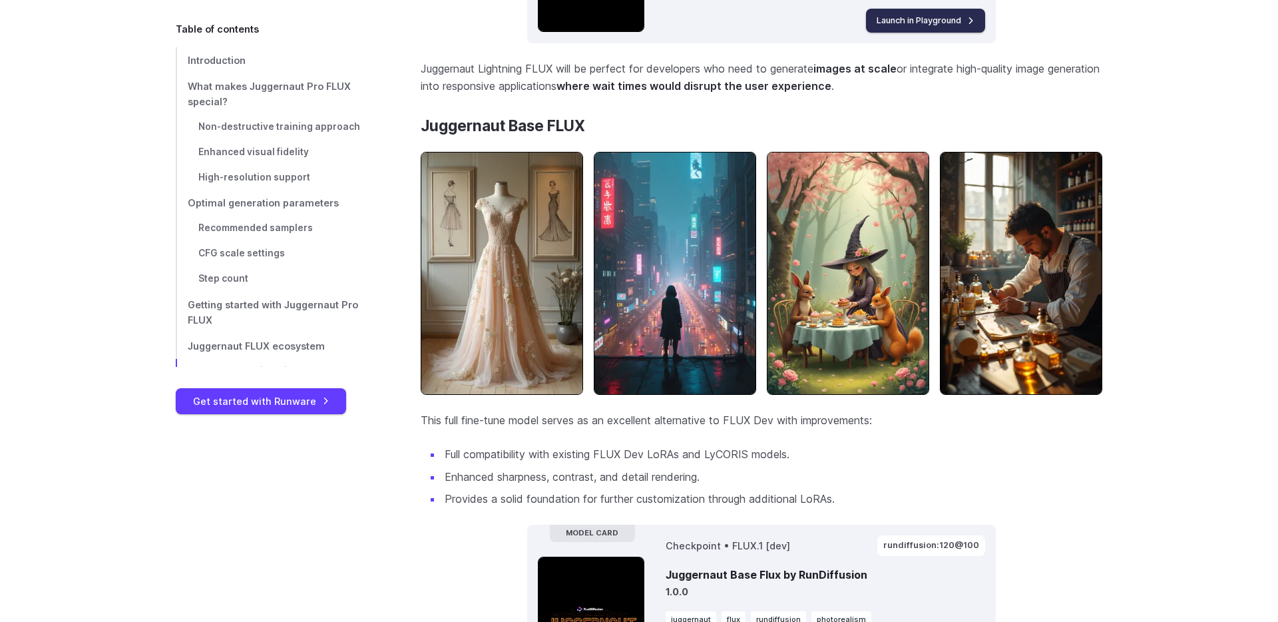
click at [915, 33] on link "Launch in Playground" at bounding box center [925, 21] width 119 height 24
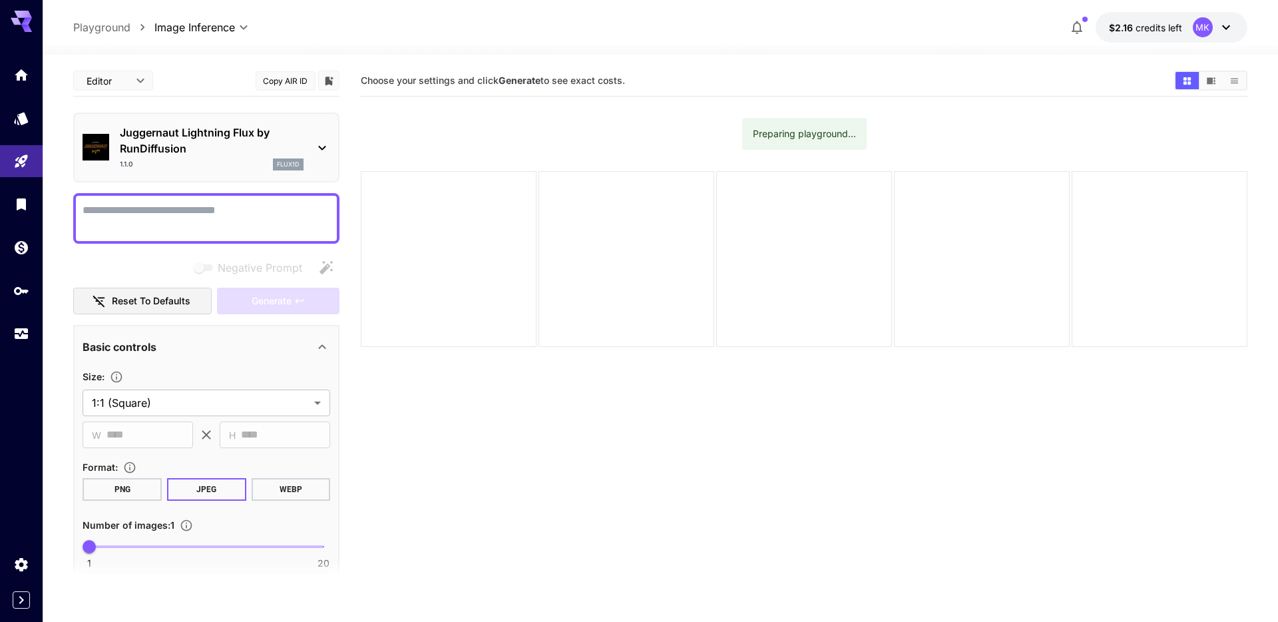
scroll to position [258, 0]
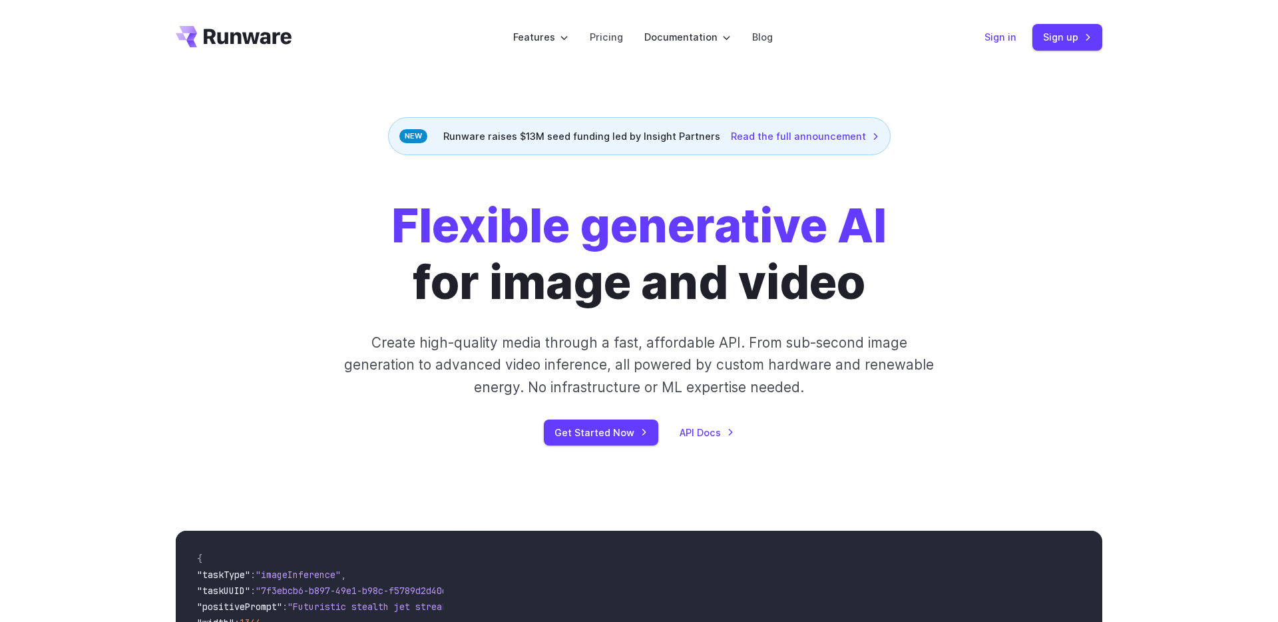
click at [1007, 40] on link "Sign in" at bounding box center [1001, 36] width 32 height 15
